Goal: Communication & Community: Answer question/provide support

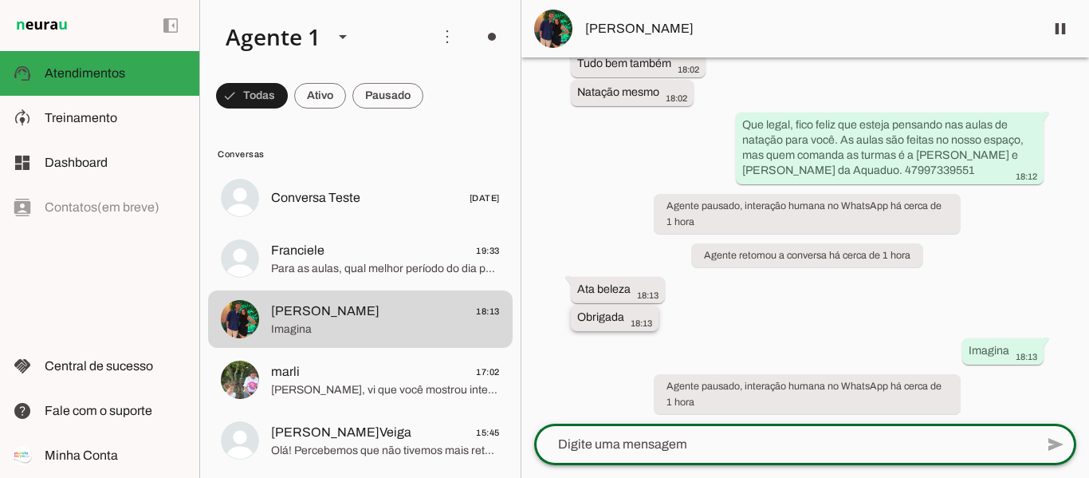
scroll to position [442, 0]
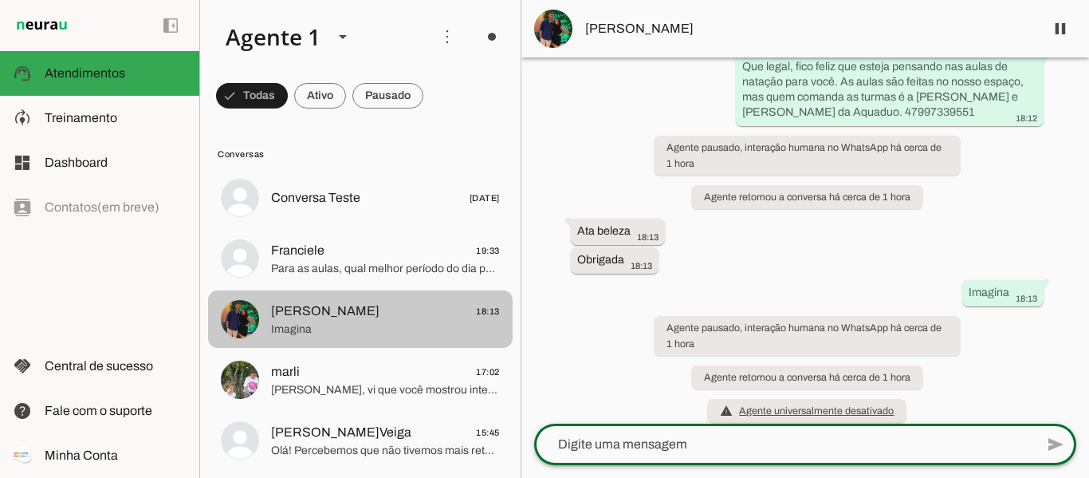
click at [376, 268] on span "Para as aulas, qual melhor período do dia para vocês?" at bounding box center [385, 269] width 229 height 16
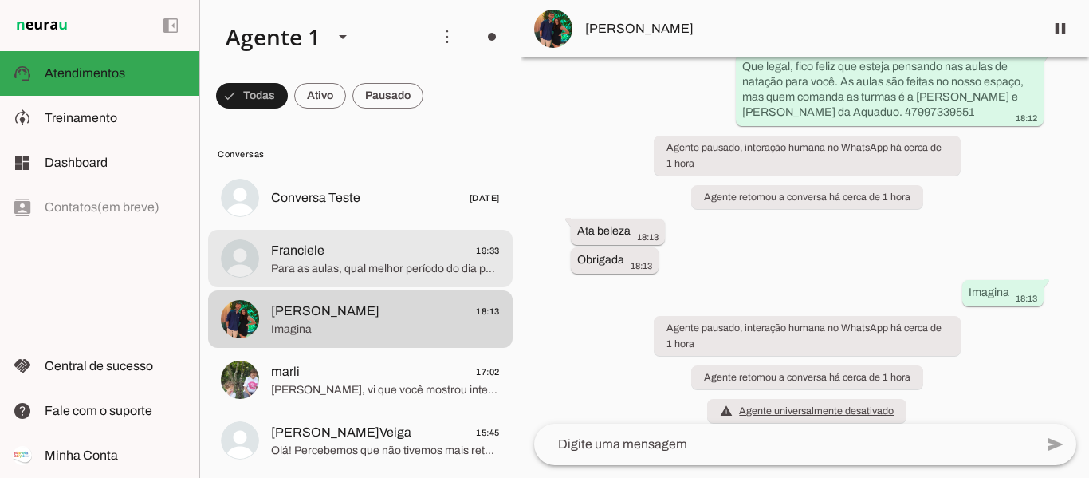
scroll to position [492, 0]
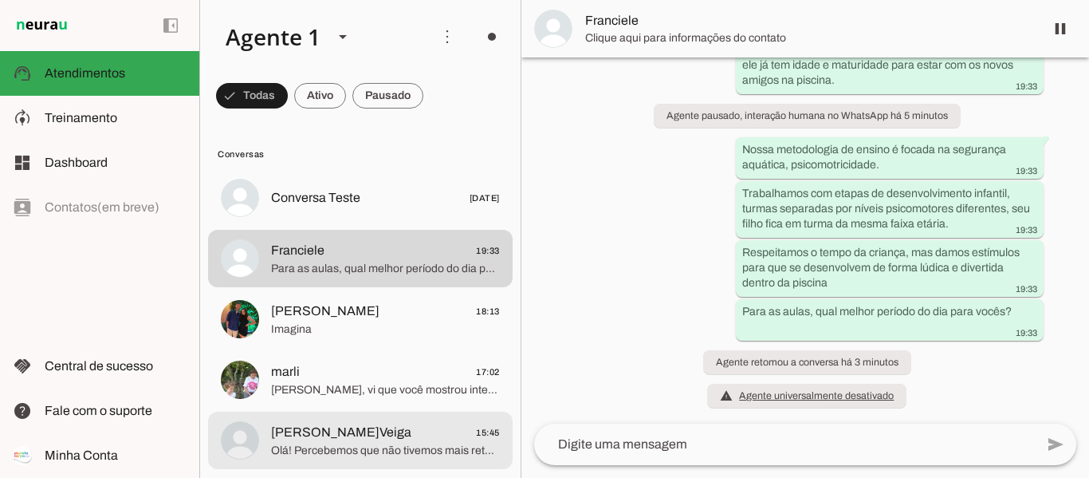
click at [431, 446] on span "Olá! Percebemos que não tivemos mais retorno seu. Vou encerrar este contato por…" at bounding box center [385, 451] width 229 height 16
